Goal: Task Accomplishment & Management: Manage account settings

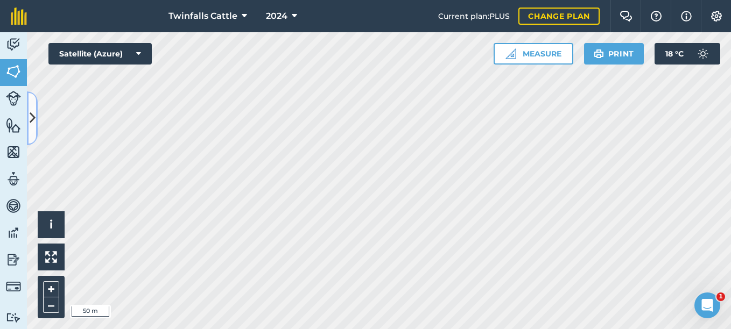
click at [31, 104] on button at bounding box center [32, 118] width 11 height 54
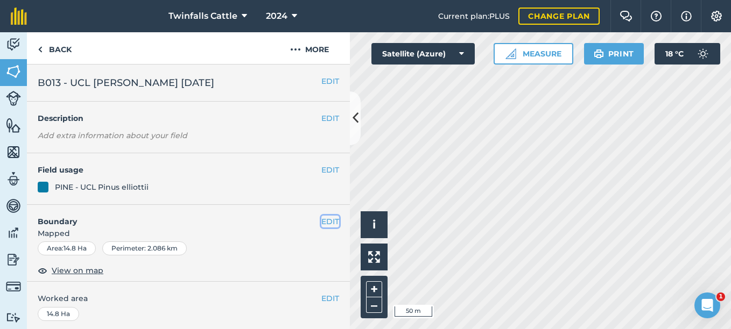
click at [326, 222] on button "EDIT" at bounding box center [330, 222] width 18 height 12
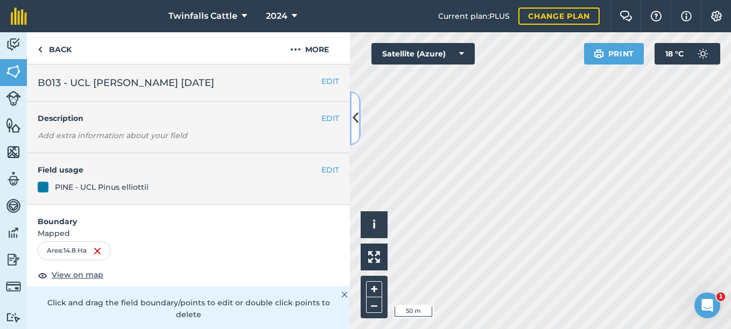
click at [356, 112] on icon at bounding box center [355, 118] width 6 height 19
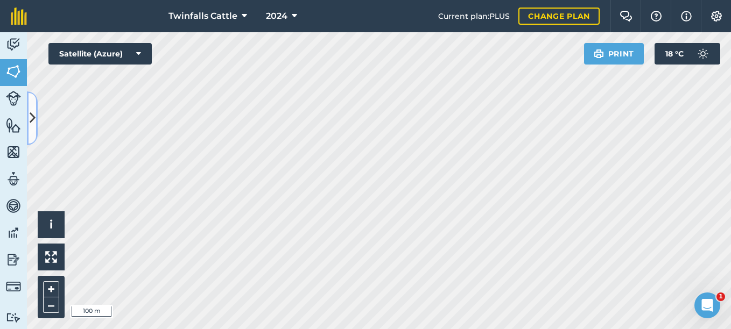
click at [31, 125] on icon at bounding box center [33, 118] width 6 height 19
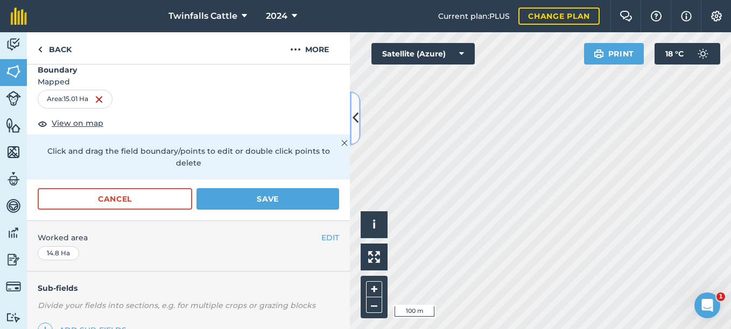
scroll to position [137, 0]
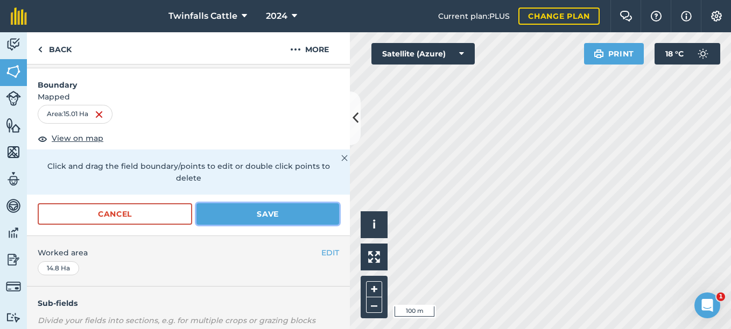
click at [239, 209] on button "Save" at bounding box center [267, 214] width 143 height 22
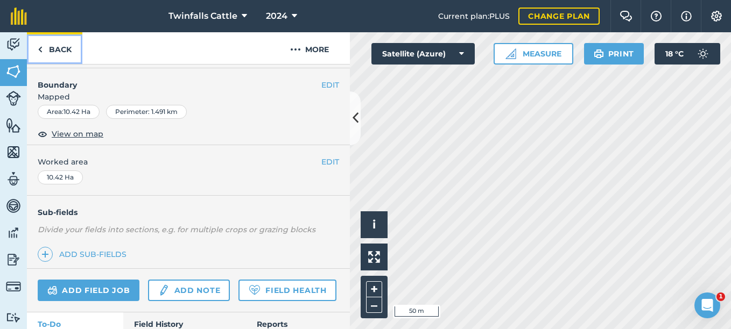
click at [46, 48] on link "Back" at bounding box center [54, 48] width 55 height 32
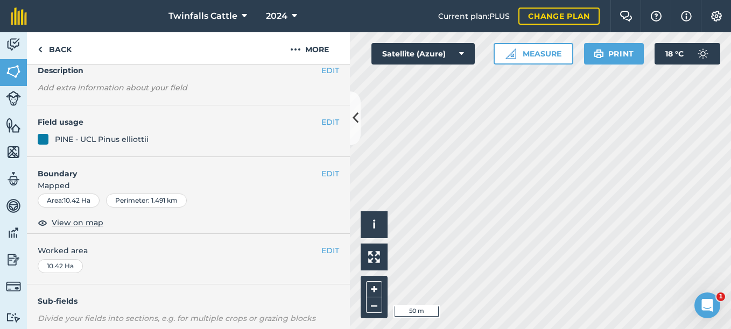
scroll to position [108, 0]
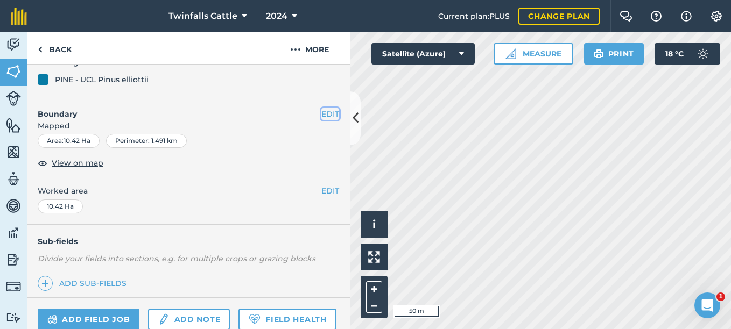
click at [321, 113] on button "EDIT" at bounding box center [330, 114] width 18 height 12
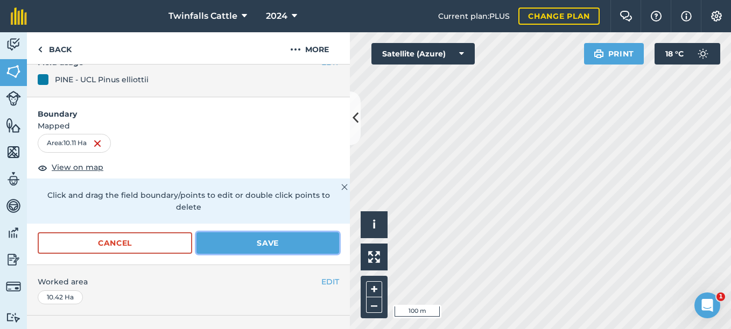
click at [264, 239] on button "Save" at bounding box center [267, 243] width 143 height 22
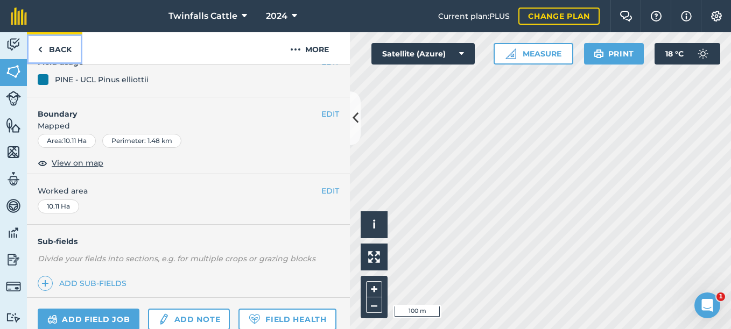
drag, startPoint x: 49, startPoint y: 45, endPoint x: 53, endPoint y: 54, distance: 9.9
click at [49, 45] on link "Back" at bounding box center [54, 48] width 55 height 32
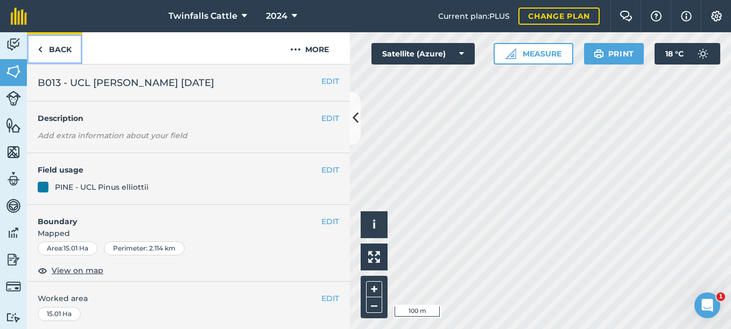
click at [48, 48] on link "Back" at bounding box center [54, 48] width 55 height 32
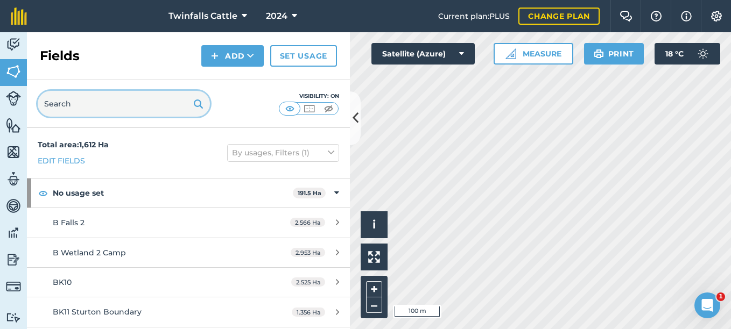
click at [115, 104] on input "text" at bounding box center [124, 104] width 172 height 26
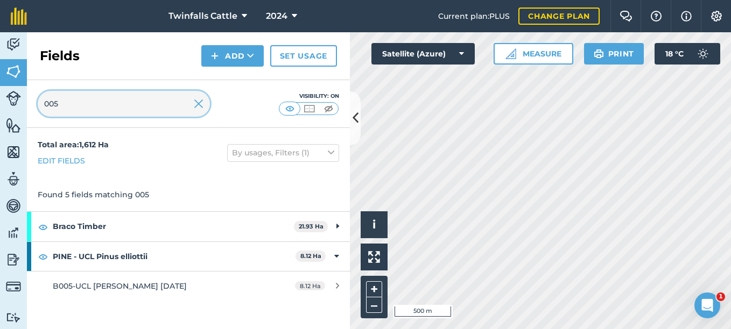
type input "005"
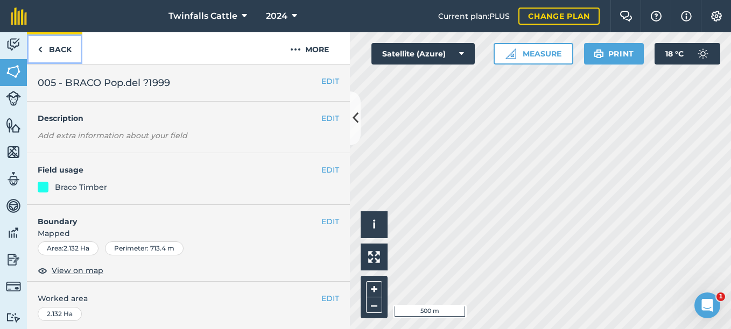
click at [46, 47] on link "Back" at bounding box center [54, 48] width 55 height 32
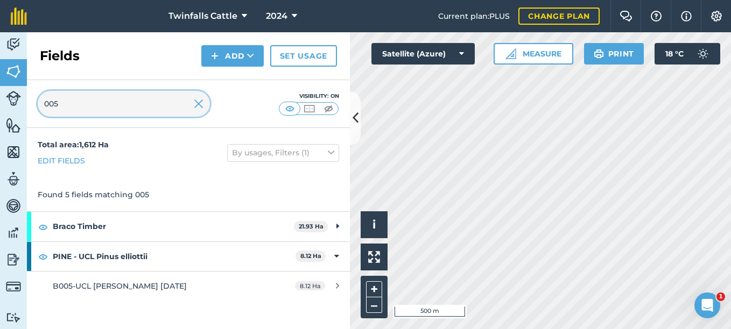
click at [78, 102] on input "005" at bounding box center [124, 104] width 172 height 26
type input "0"
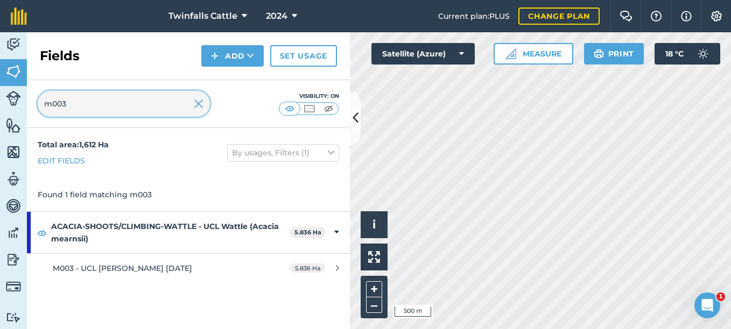
type input "m003"
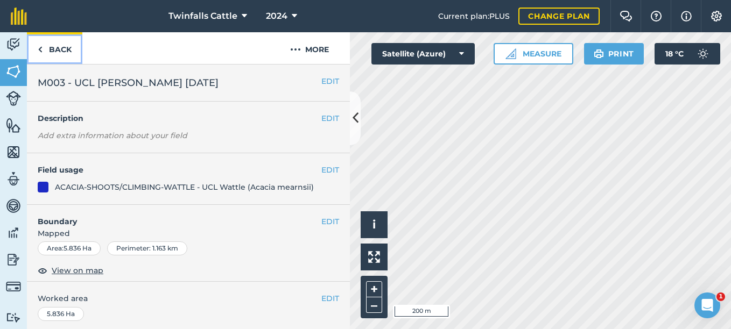
click at [45, 50] on link "Back" at bounding box center [54, 48] width 55 height 32
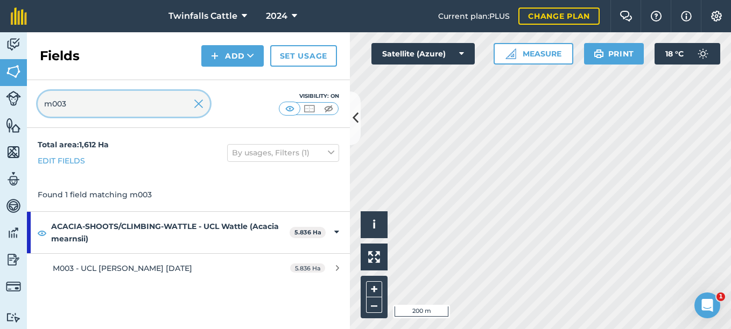
click at [81, 98] on input "m003" at bounding box center [124, 104] width 172 height 26
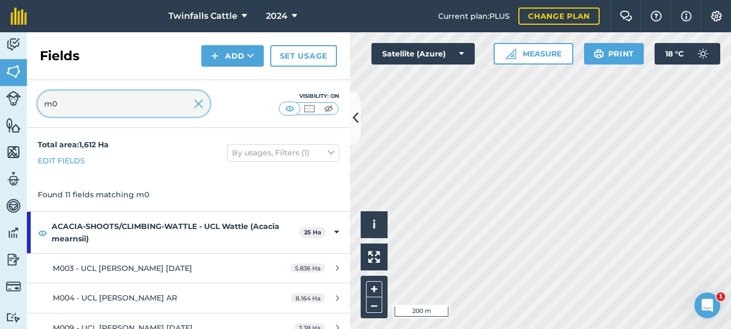
type input "m"
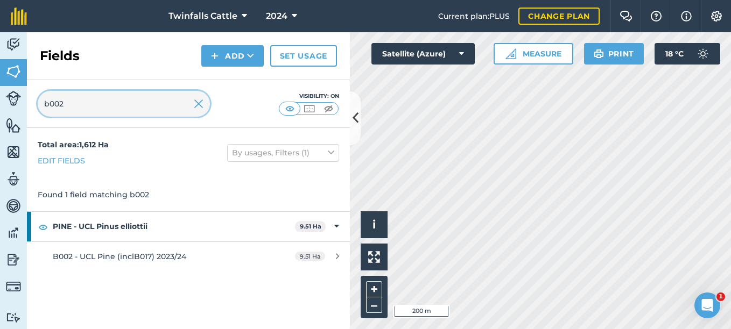
type input "b002"
click at [357, 134] on button at bounding box center [355, 118] width 11 height 54
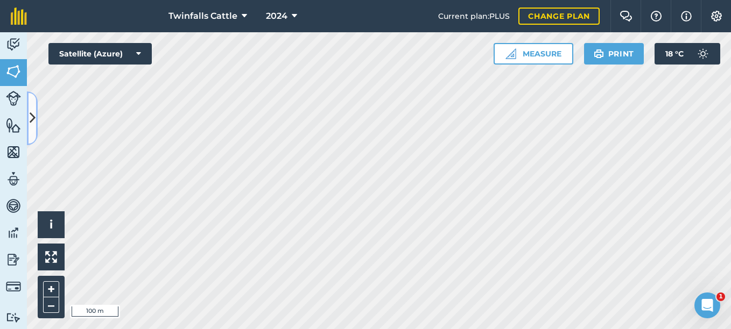
click at [32, 124] on icon at bounding box center [33, 118] width 6 height 19
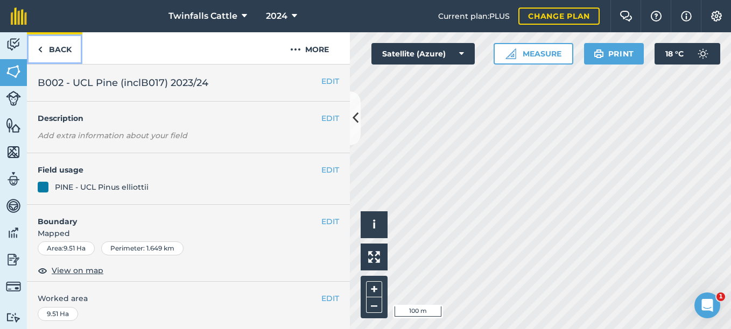
click at [49, 49] on link "Back" at bounding box center [54, 48] width 55 height 32
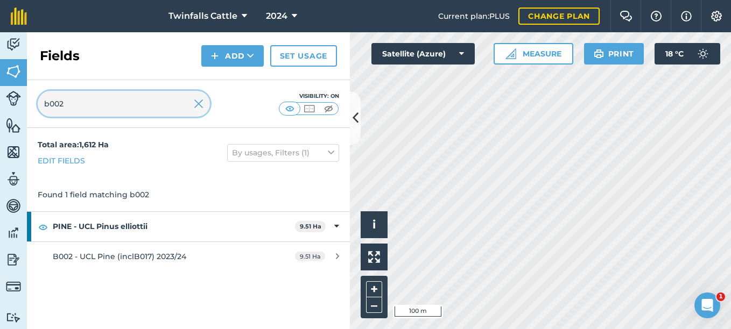
click at [82, 107] on input "b002" at bounding box center [124, 104] width 172 height 26
type input "b001a"
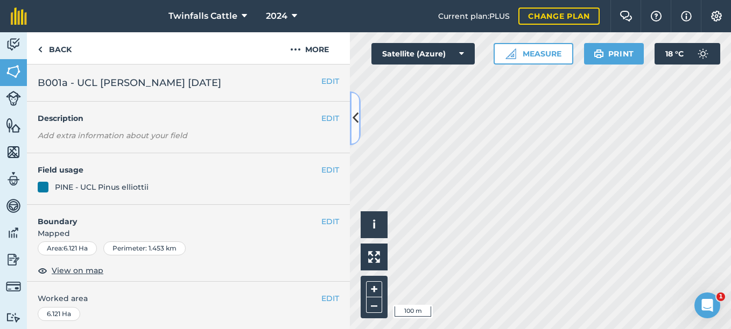
click at [358, 132] on button at bounding box center [355, 118] width 11 height 54
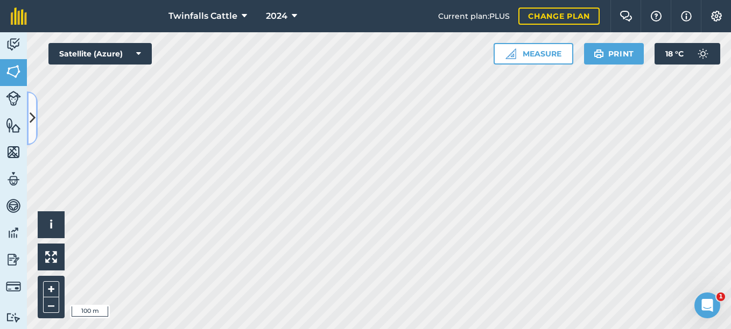
click at [34, 114] on icon at bounding box center [33, 118] width 6 height 19
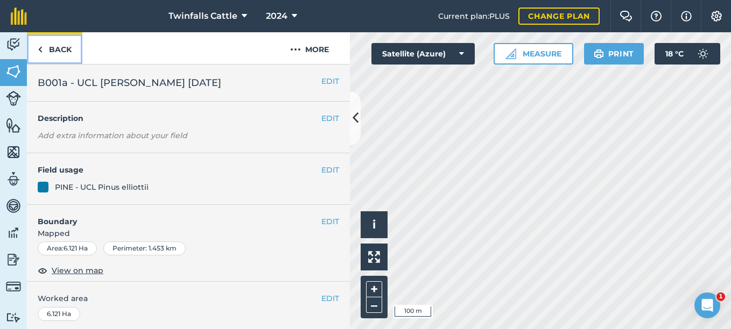
click at [41, 52] on img at bounding box center [40, 49] width 5 height 13
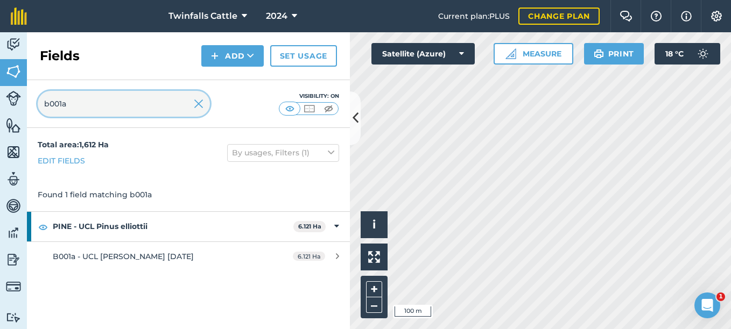
click at [76, 106] on input "b001a" at bounding box center [124, 104] width 172 height 26
type input "b010c"
click at [359, 129] on button at bounding box center [355, 118] width 11 height 54
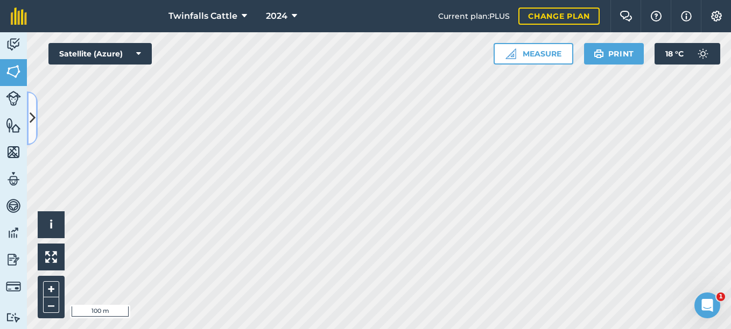
click at [33, 115] on icon at bounding box center [33, 118] width 6 height 19
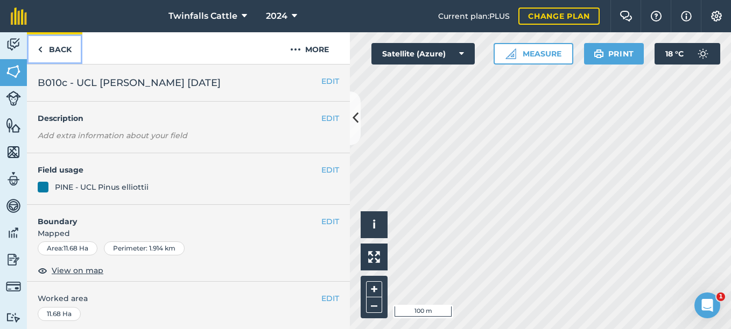
click at [68, 50] on link "Back" at bounding box center [54, 48] width 55 height 32
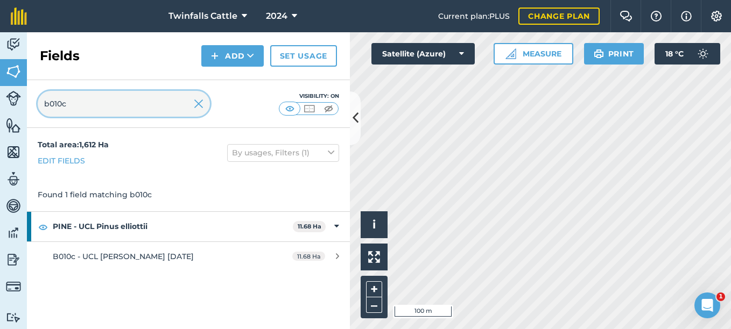
click at [89, 102] on input "b010c" at bounding box center [124, 104] width 172 height 26
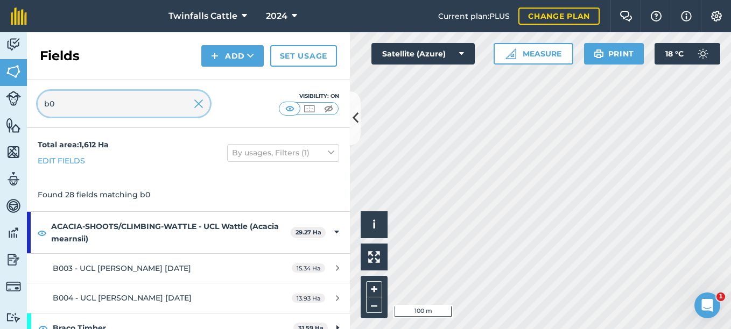
type input "b"
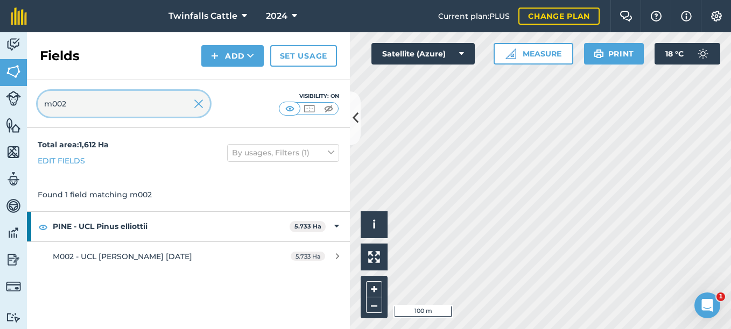
type input "m002"
click at [352, 111] on icon at bounding box center [355, 118] width 6 height 19
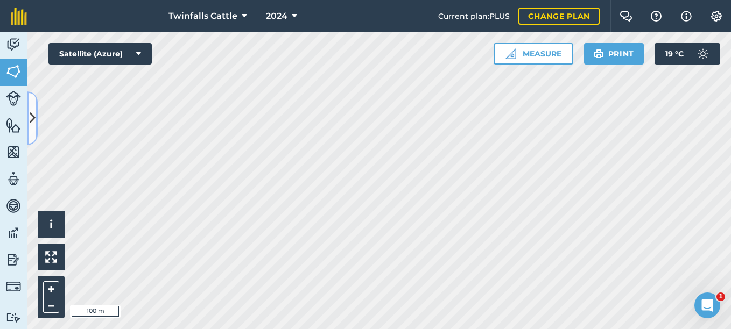
click at [32, 127] on icon at bounding box center [33, 118] width 6 height 19
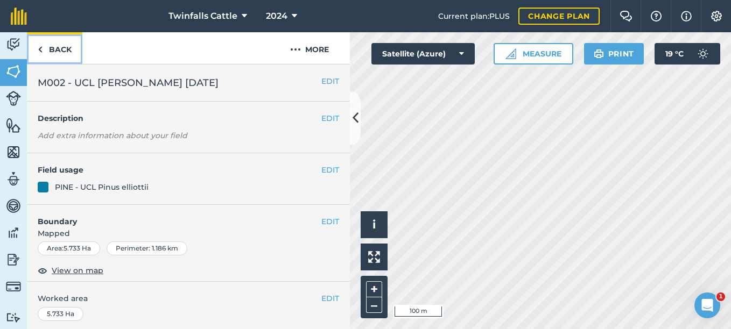
click at [52, 55] on link "Back" at bounding box center [54, 48] width 55 height 32
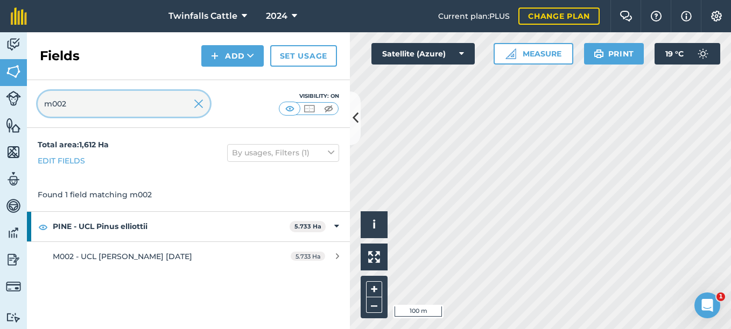
click at [71, 102] on input "m002" at bounding box center [124, 104] width 172 height 26
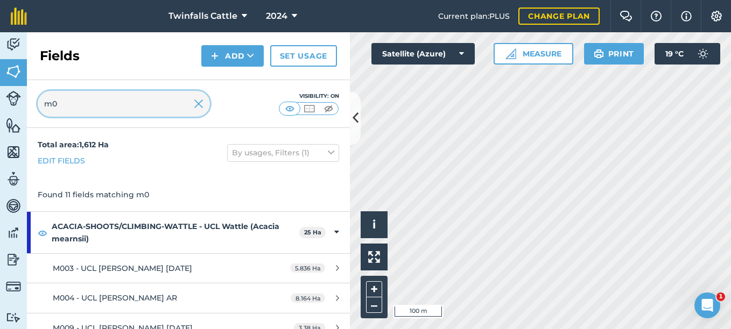
type input "m"
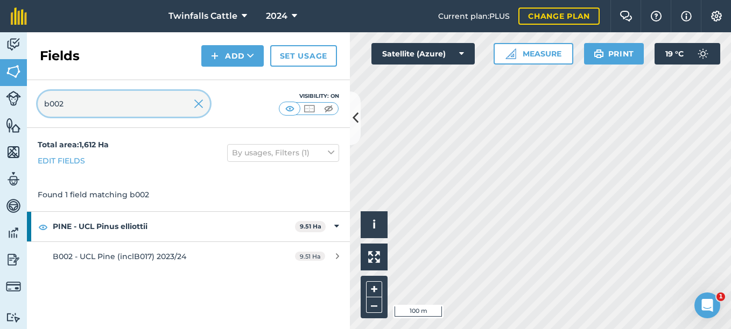
type input "b002"
click at [356, 133] on button at bounding box center [355, 118] width 11 height 54
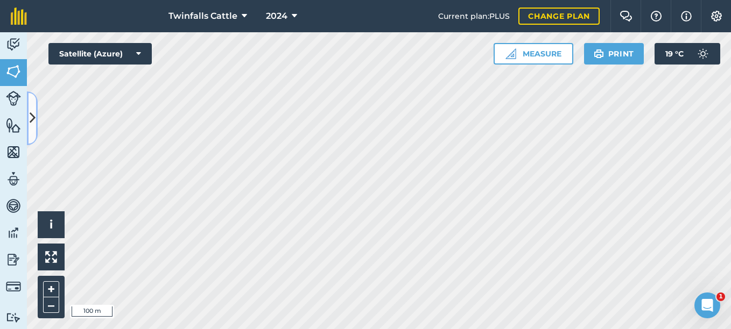
click at [33, 119] on icon at bounding box center [33, 118] width 6 height 19
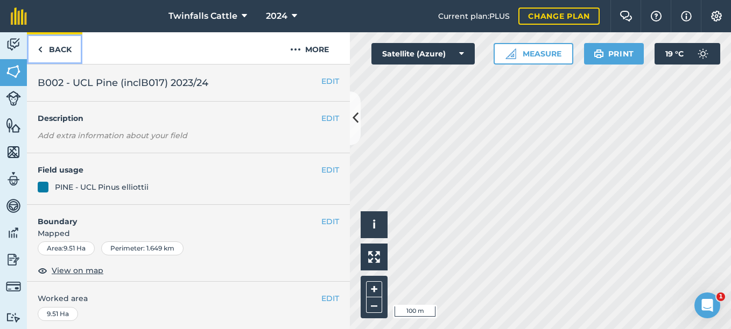
click at [42, 48] on img at bounding box center [40, 49] width 5 height 13
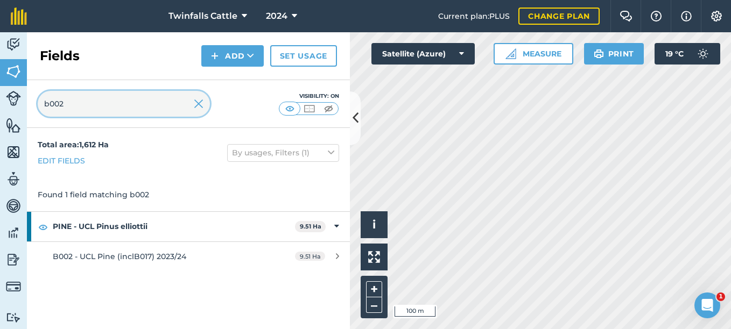
click at [86, 103] on input "b002" at bounding box center [124, 104] width 172 height 26
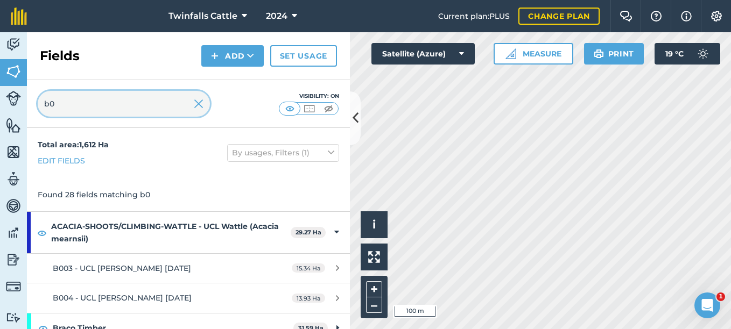
type input "b"
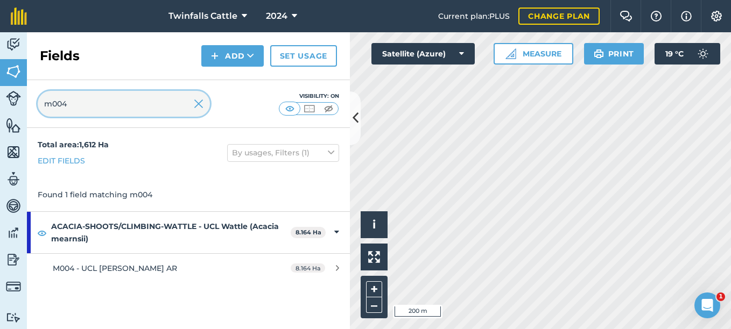
click at [83, 101] on input "m004" at bounding box center [124, 104] width 172 height 26
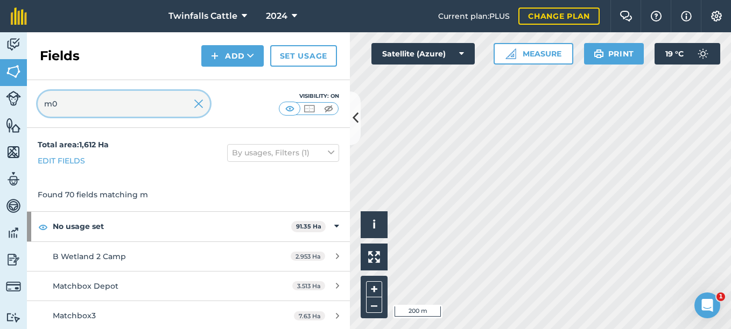
type input "m"
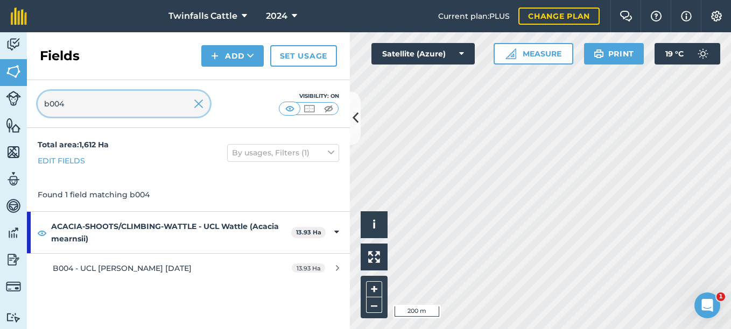
click at [73, 103] on input "b004" at bounding box center [124, 104] width 172 height 26
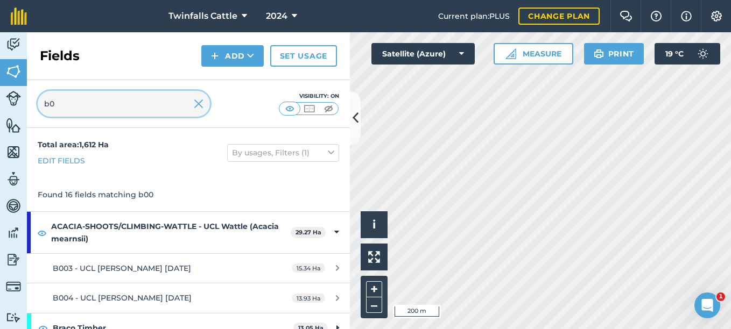
type input "b"
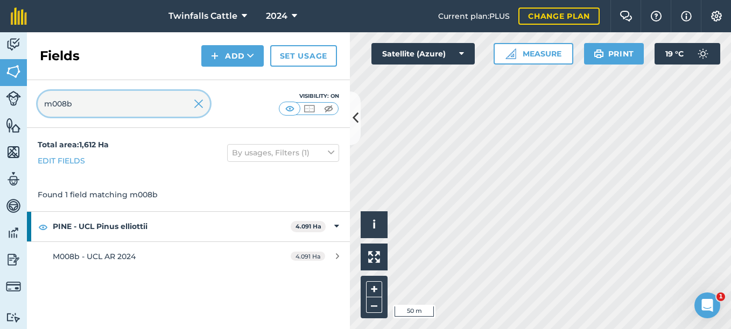
click at [80, 104] on input "m008b" at bounding box center [124, 104] width 172 height 26
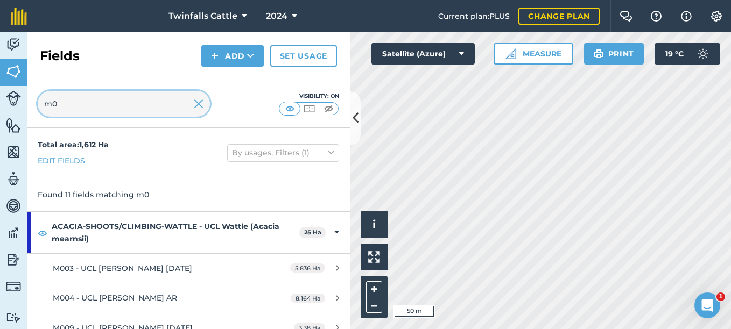
type input "m"
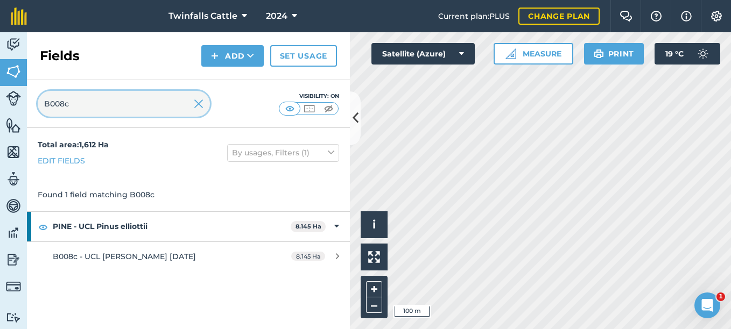
click at [76, 100] on input "B008c" at bounding box center [124, 104] width 172 height 26
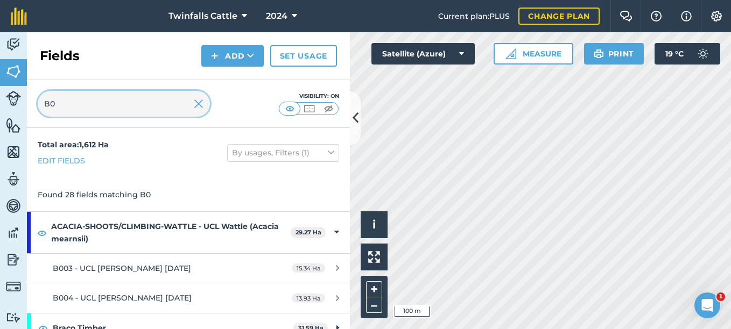
type input "B"
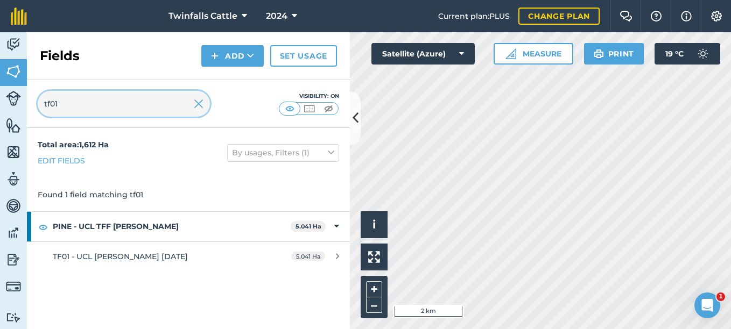
type input "tf01"
click at [75, 105] on input "tf01" at bounding box center [124, 104] width 172 height 26
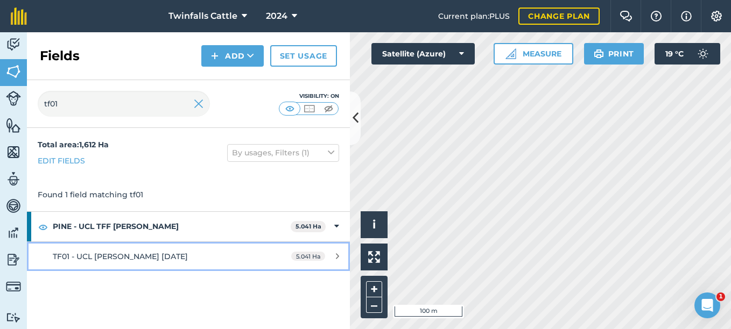
click at [145, 253] on span "TF01 - UCL [PERSON_NAME] [DATE]" at bounding box center [120, 257] width 135 height 10
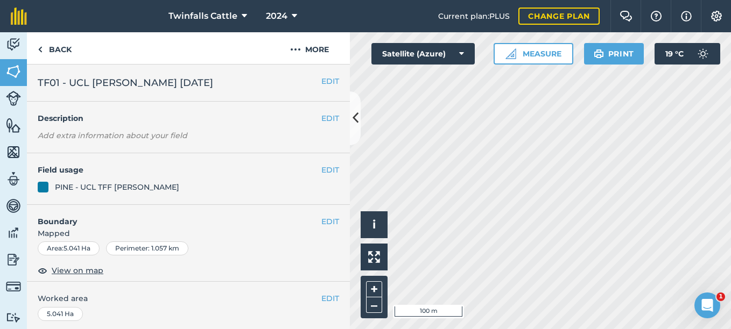
scroll to position [54, 0]
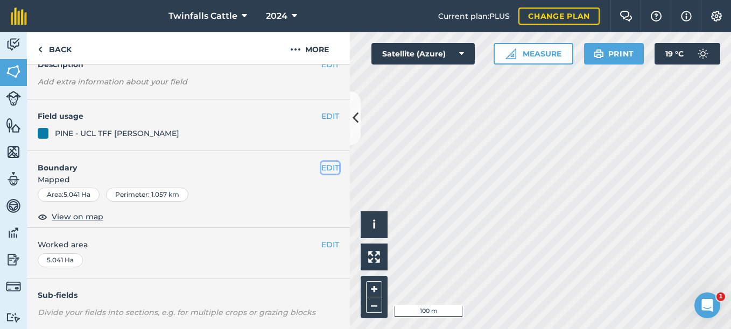
click at [322, 166] on button "EDIT" at bounding box center [330, 168] width 18 height 12
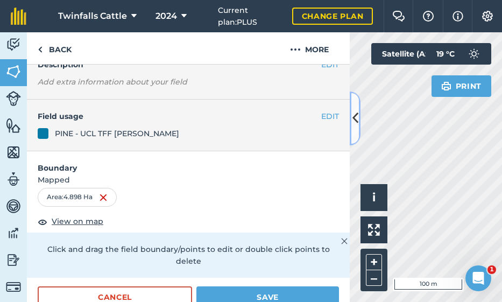
click at [360, 126] on button at bounding box center [355, 118] width 11 height 54
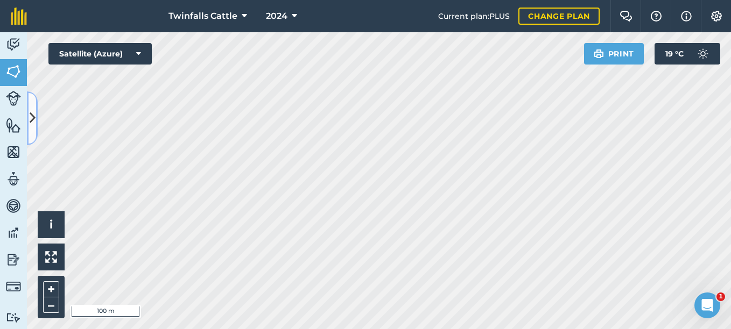
click at [34, 126] on icon at bounding box center [33, 118] width 6 height 19
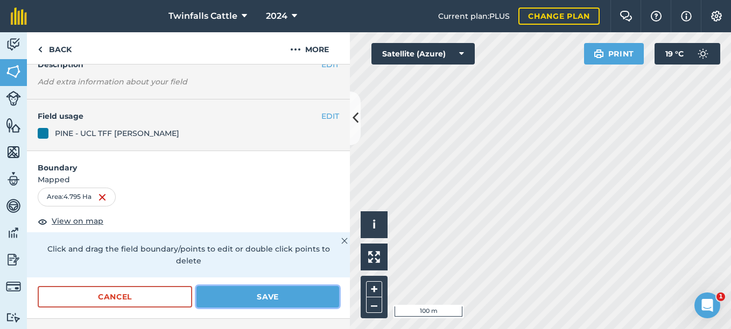
click at [218, 296] on button "Save" at bounding box center [267, 297] width 143 height 22
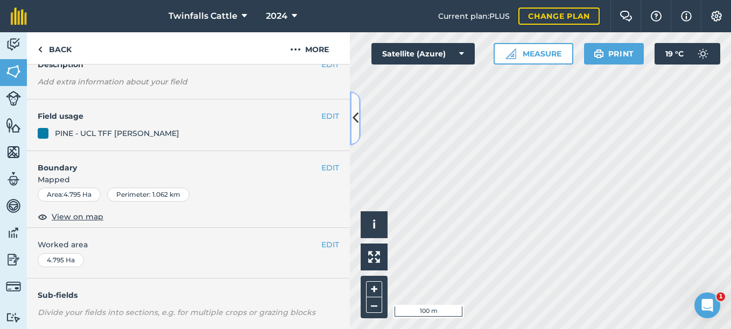
click at [355, 136] on button at bounding box center [355, 118] width 11 height 54
